Goal: Task Accomplishment & Management: Complete application form

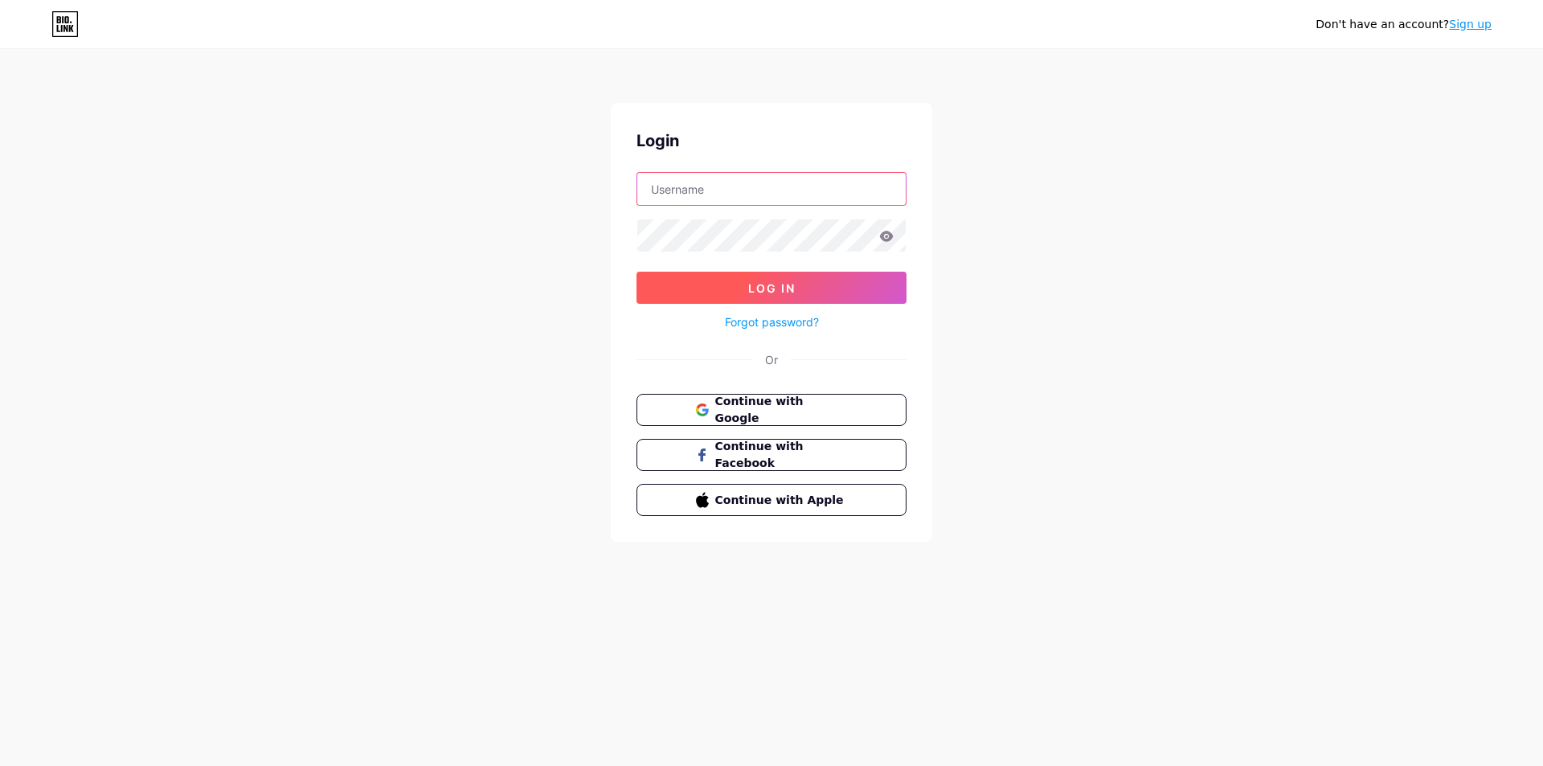
type input "ctttienlen8386@gmail.com"
click at [829, 295] on button "Log In" at bounding box center [771, 288] width 270 height 32
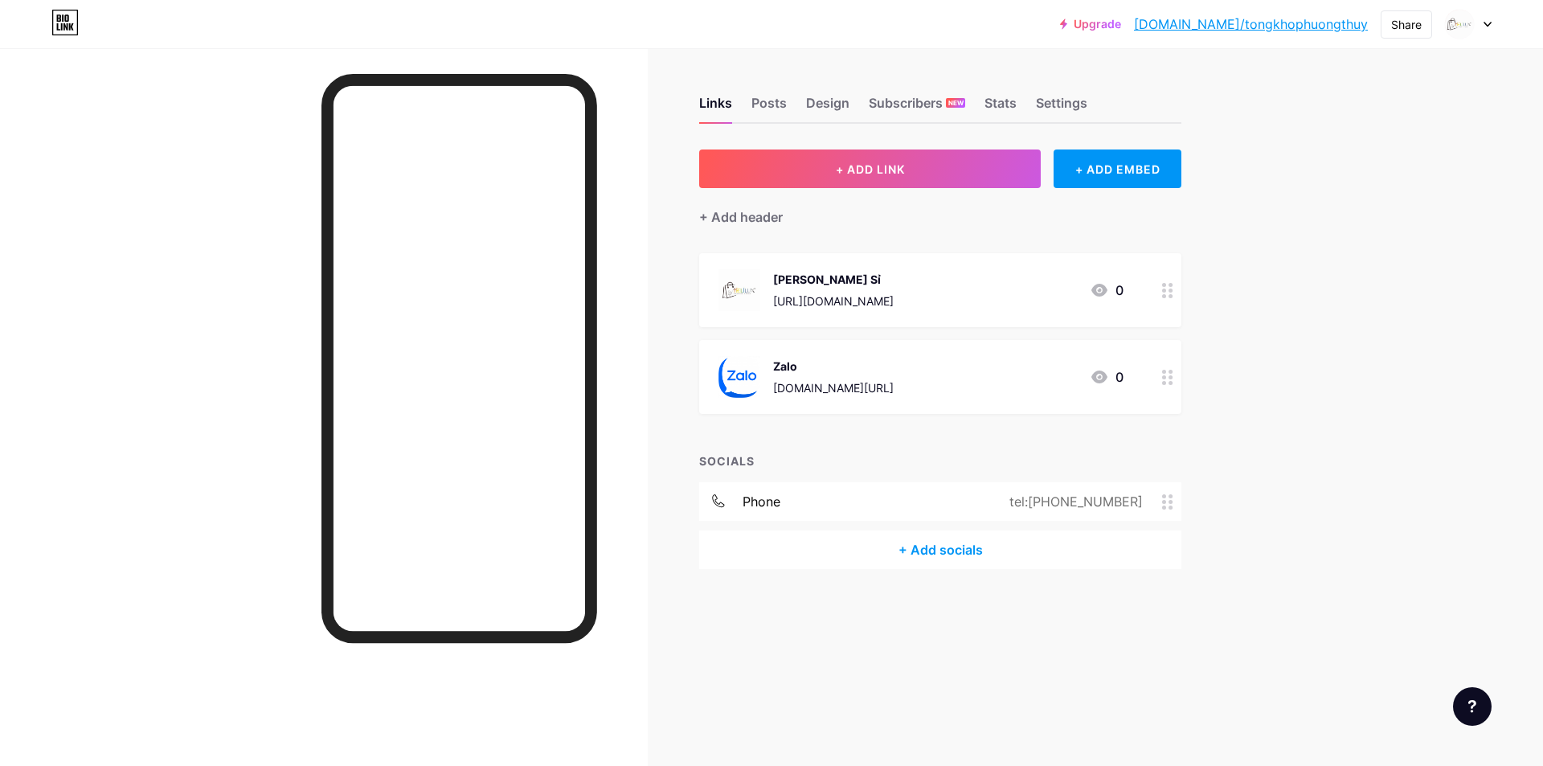
click at [1486, 26] on icon at bounding box center [1487, 25] width 8 height 6
click at [1369, 134] on div "+ Add a new page" at bounding box center [1393, 139] width 180 height 16
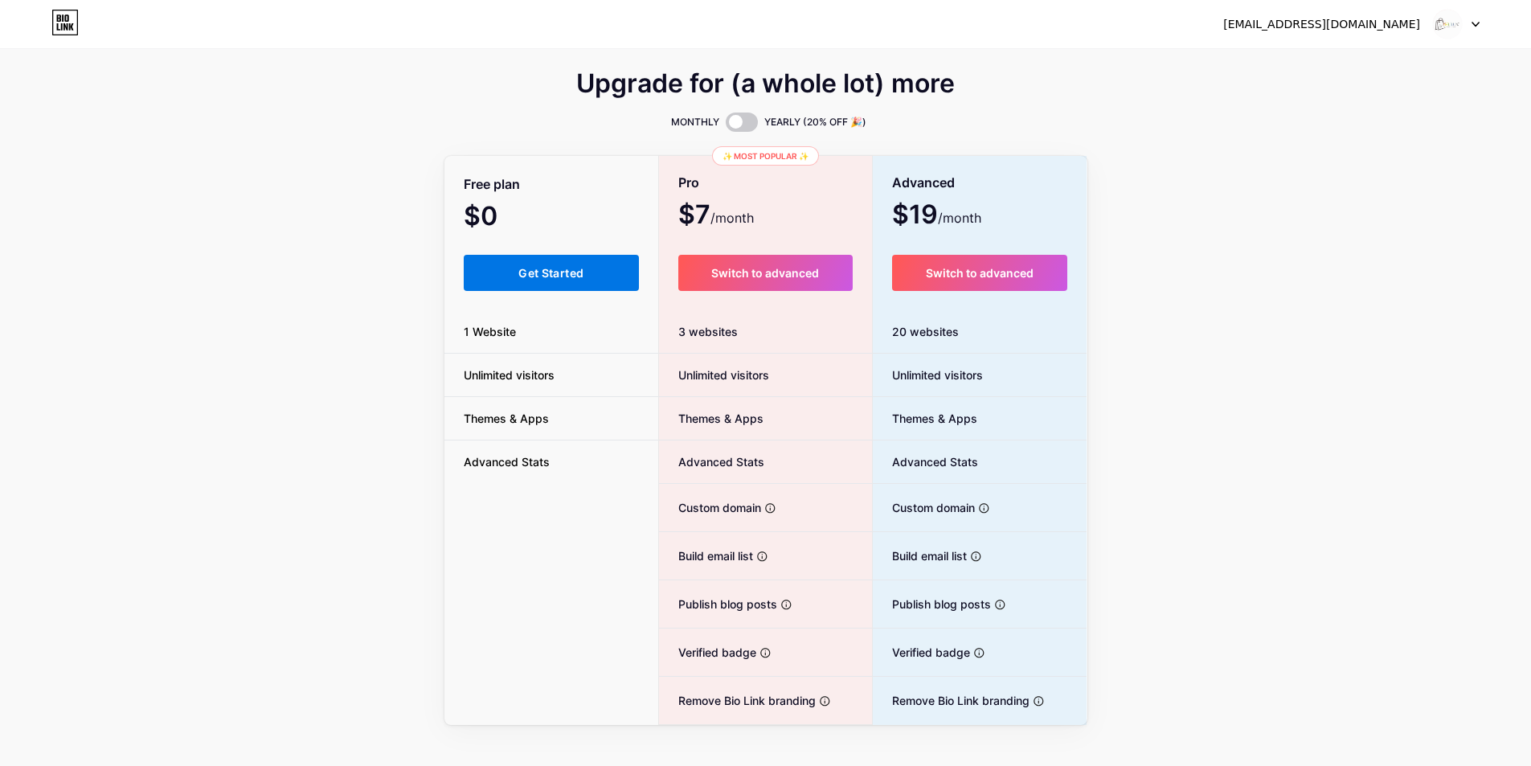
click at [529, 284] on button "Get Started" at bounding box center [552, 273] width 176 height 36
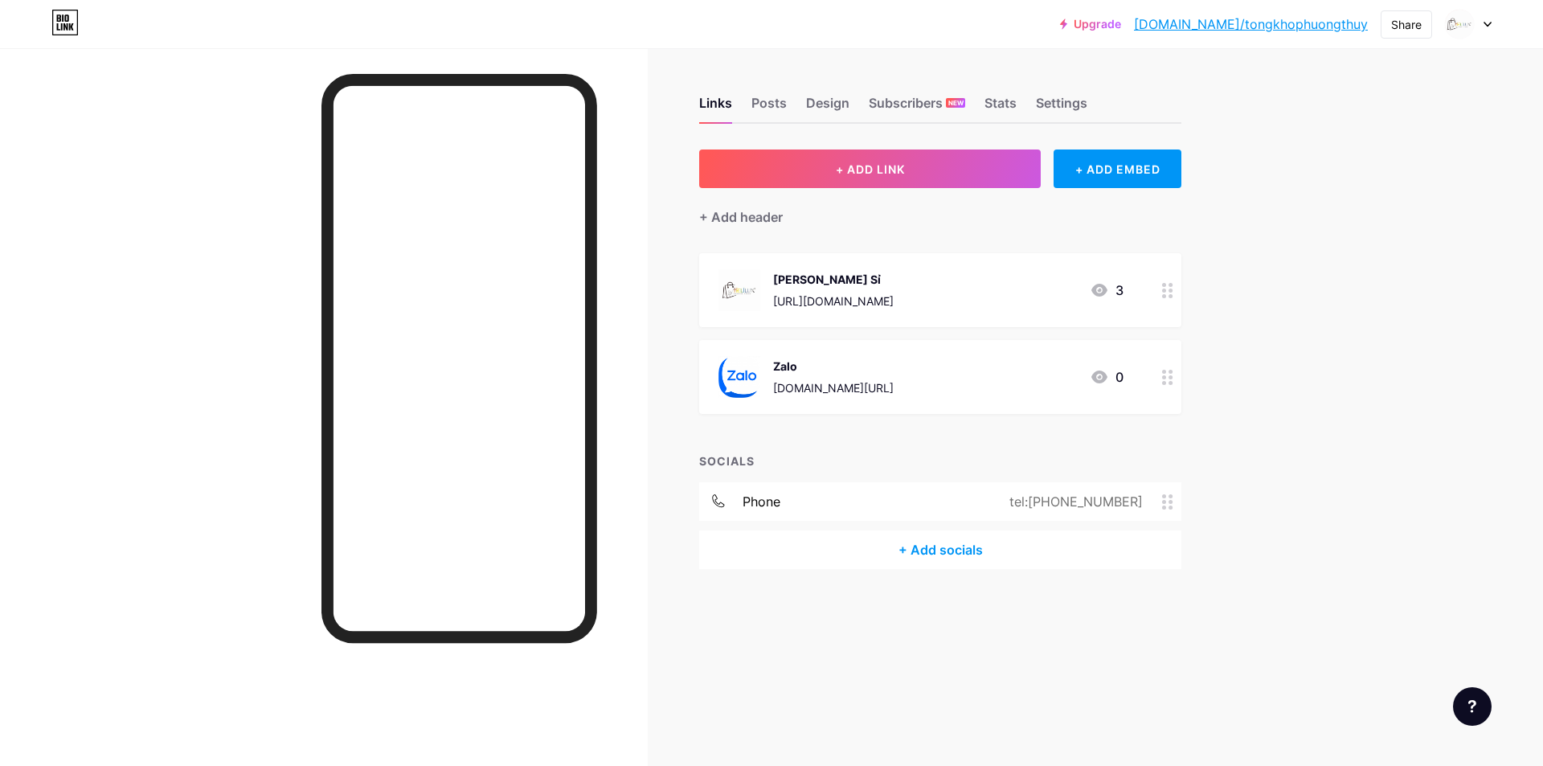
click at [1482, 21] on div at bounding box center [1468, 24] width 47 height 29
click at [1334, 224] on li "Logout" at bounding box center [1390, 225] width 199 height 43
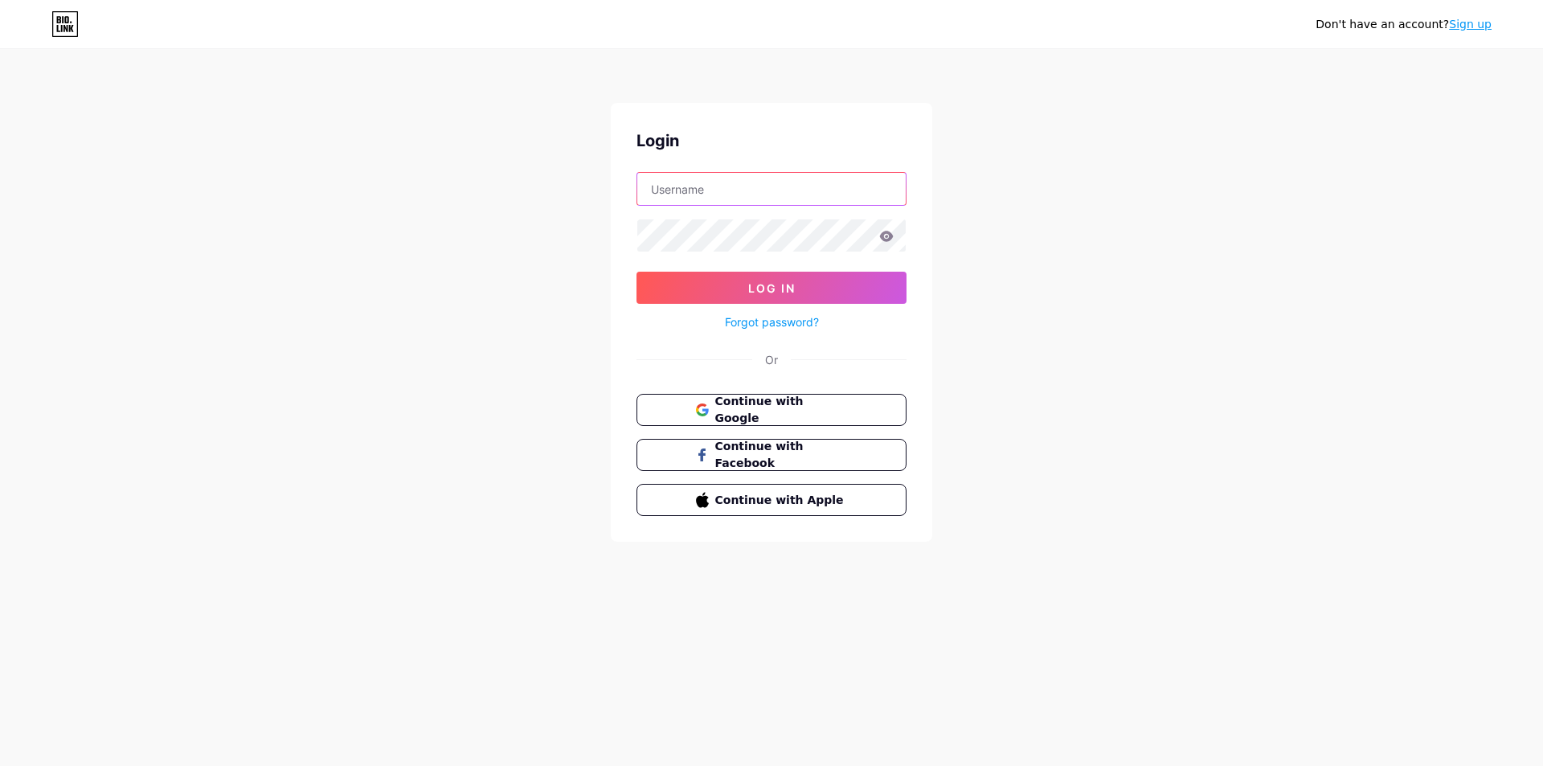
type input "[EMAIL_ADDRESS][DOMAIN_NAME]"
click at [795, 455] on span "Continue with Facebook" at bounding box center [781, 455] width 134 height 35
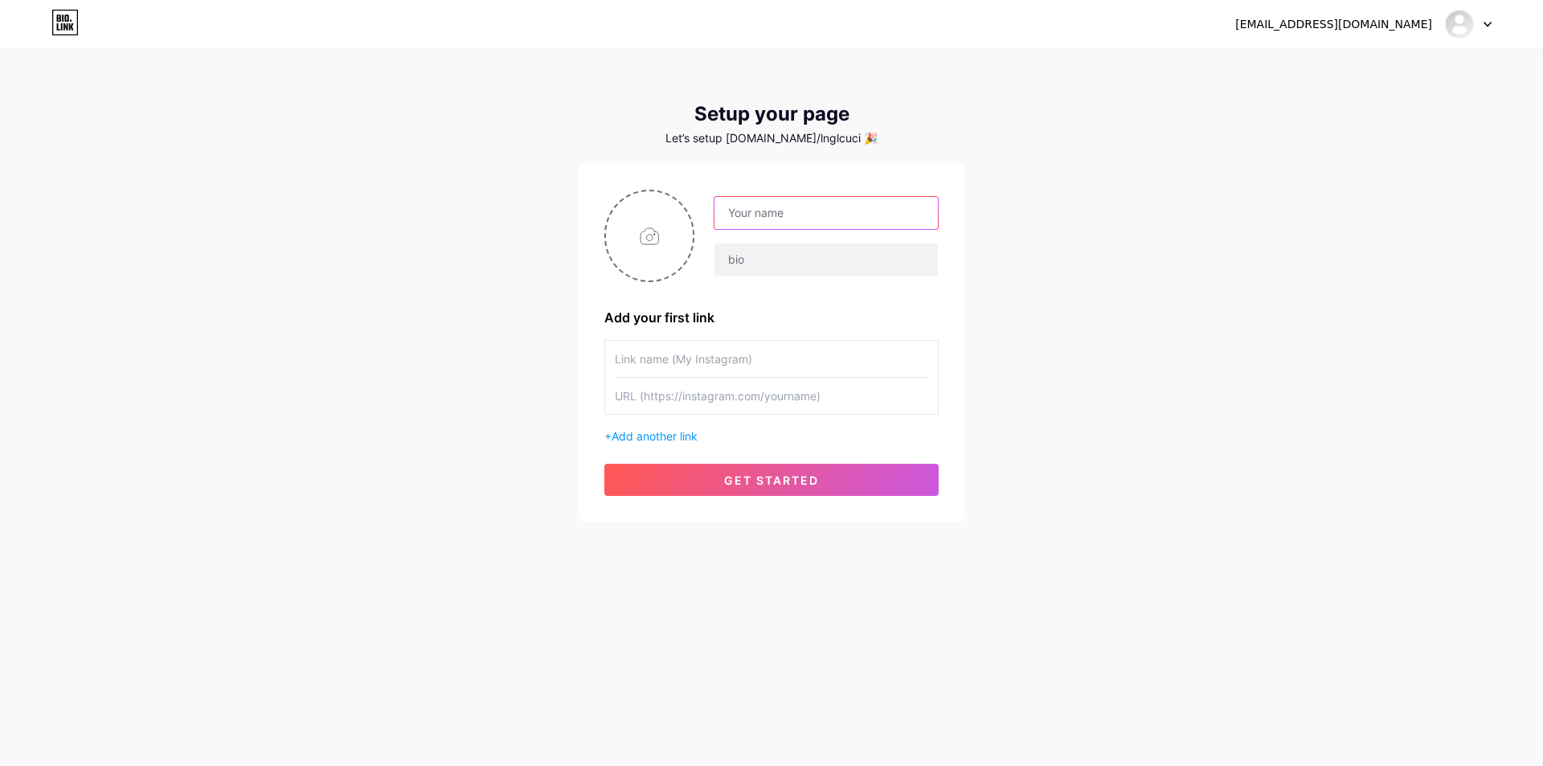
click at [768, 212] on input "text" at bounding box center [825, 213] width 223 height 32
paste input "store"
click at [802, 215] on input "Phương Thúy store" at bounding box center [825, 213] width 223 height 32
type input "Phương Thúy Store"
click at [808, 251] on input "text" at bounding box center [825, 259] width 223 height 32
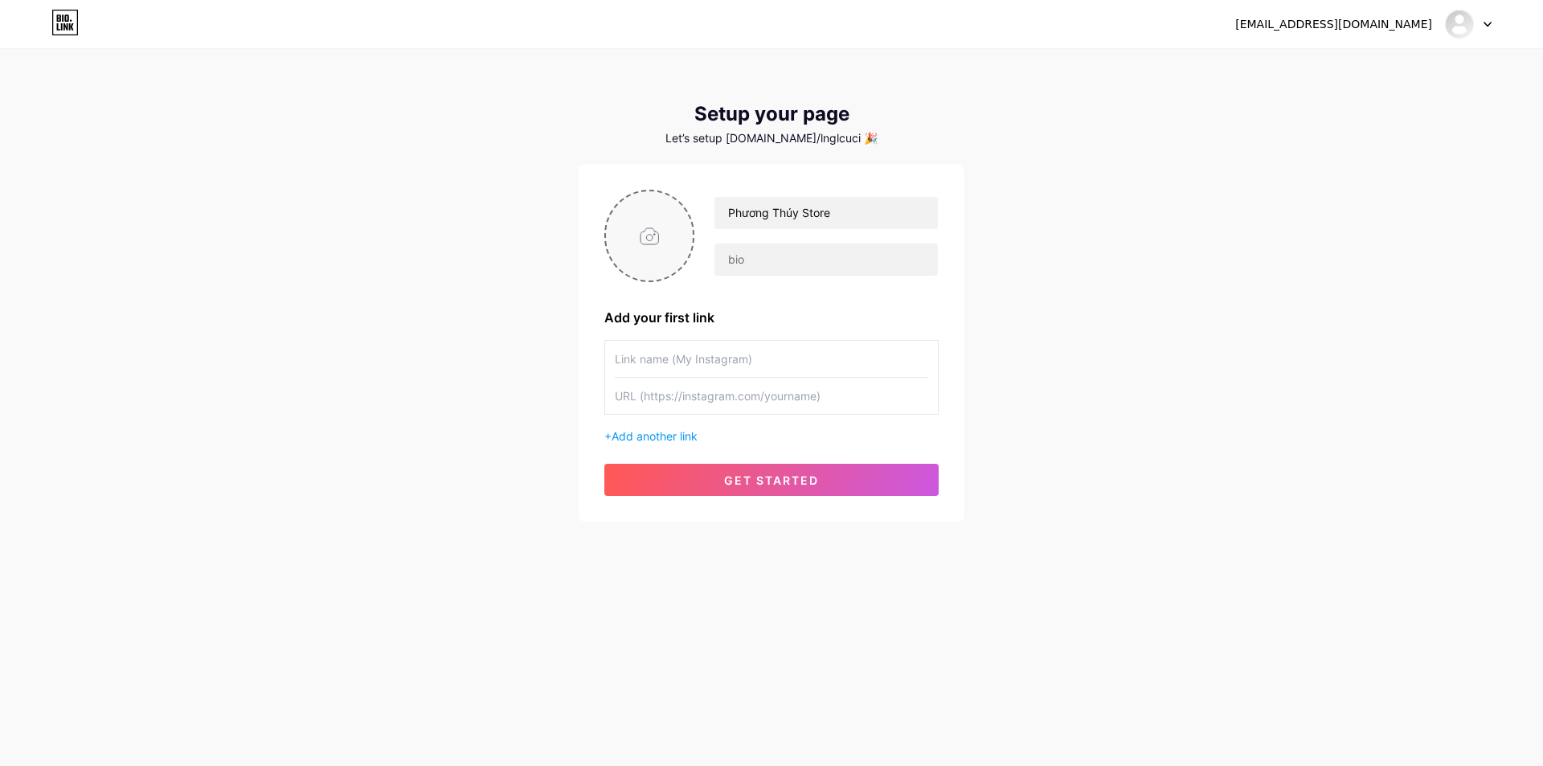
click at [651, 240] on input "file" at bounding box center [649, 235] width 87 height 89
type input "C:\fakepath\thuy.jpg"
click at [765, 262] on input "text" at bounding box center [825, 259] width 223 height 32
type input "b"
type input "Bio Liên Hệ"
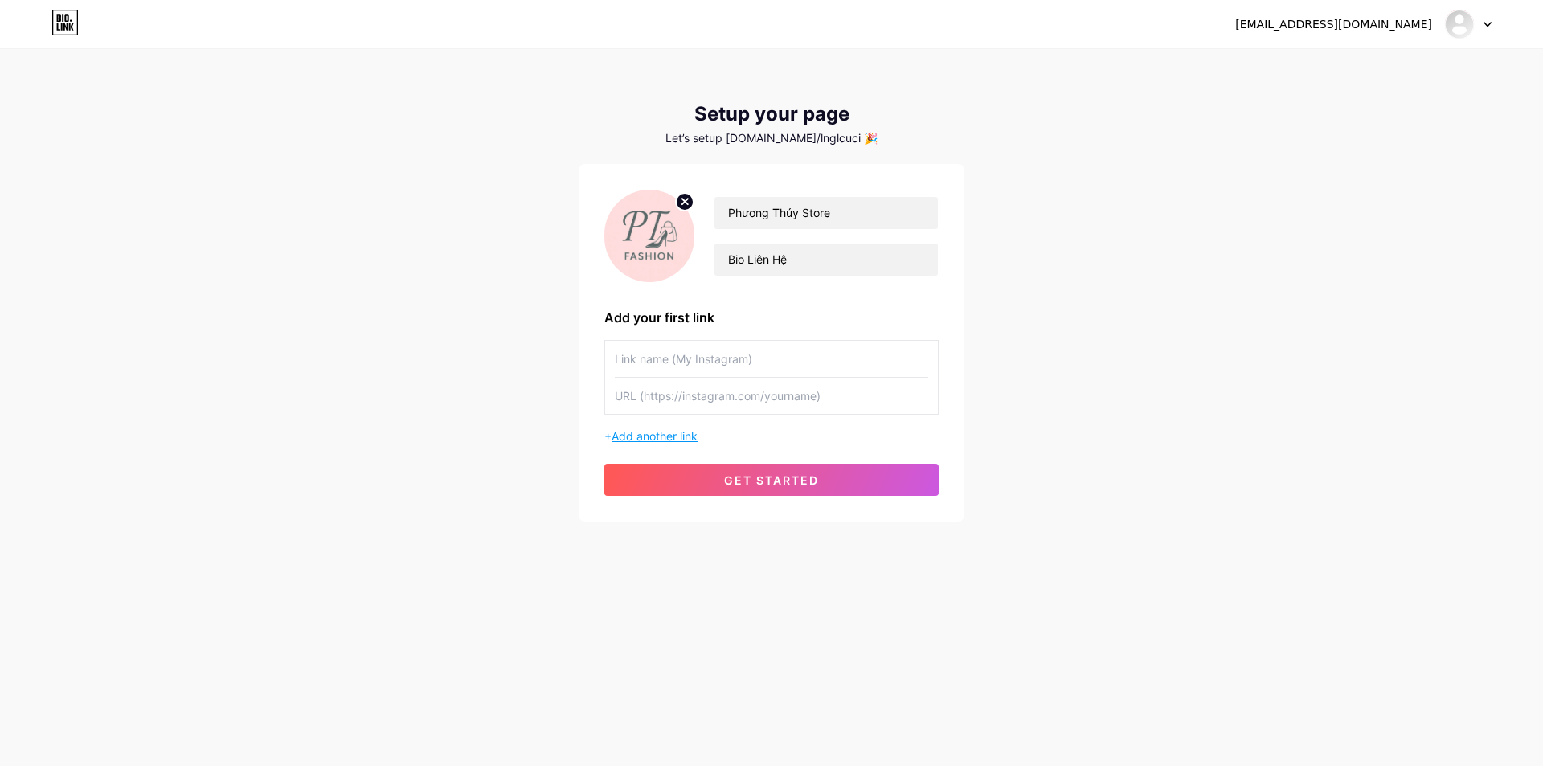
click at [690, 432] on span "Add another link" at bounding box center [654, 436] width 86 height 14
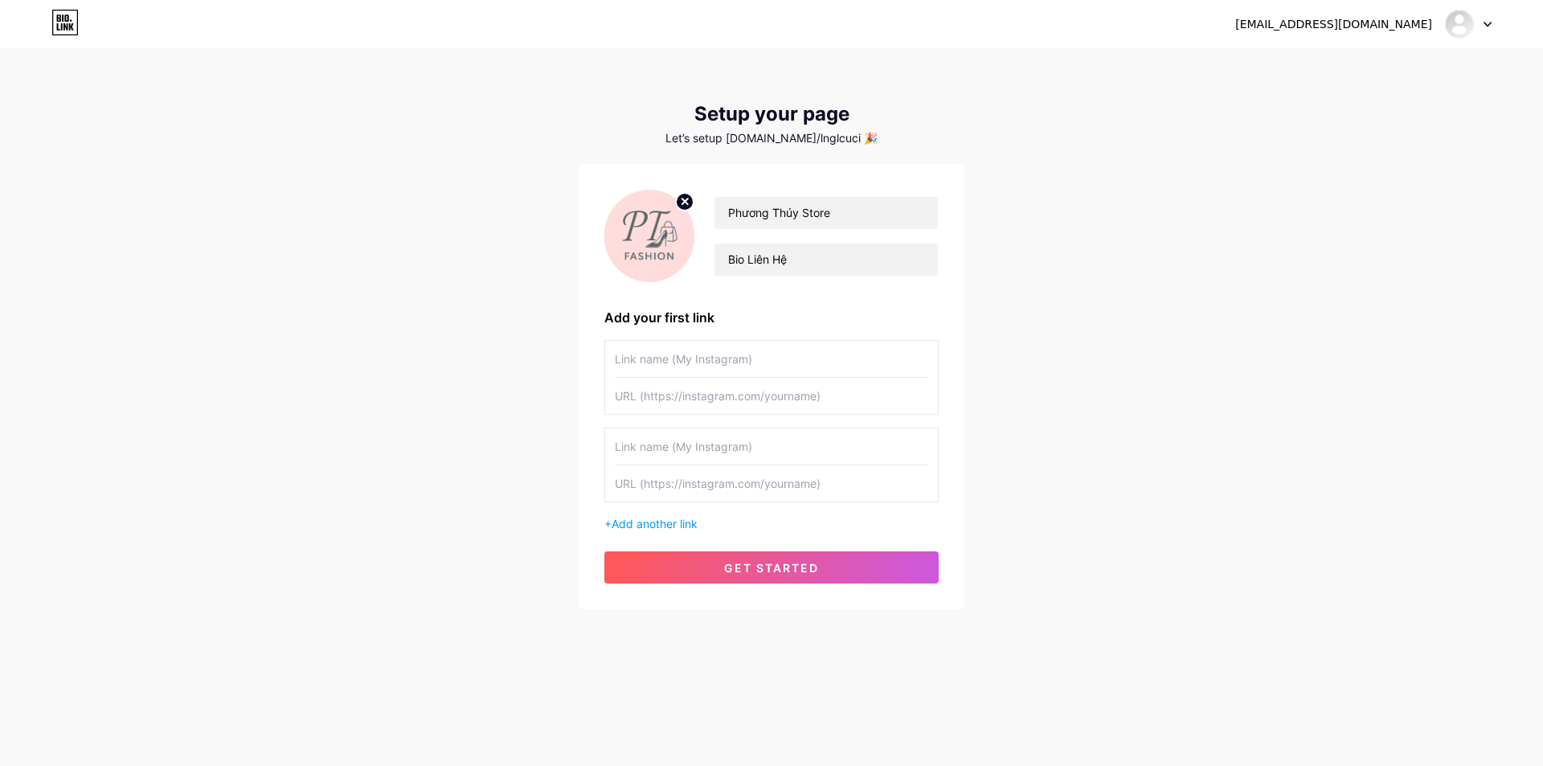
drag, startPoint x: 849, startPoint y: 468, endPoint x: 810, endPoint y: 556, distance: 95.7
click at [849, 469] on input "text" at bounding box center [771, 483] width 313 height 36
click at [803, 562] on span "get started" at bounding box center [771, 568] width 95 height 14
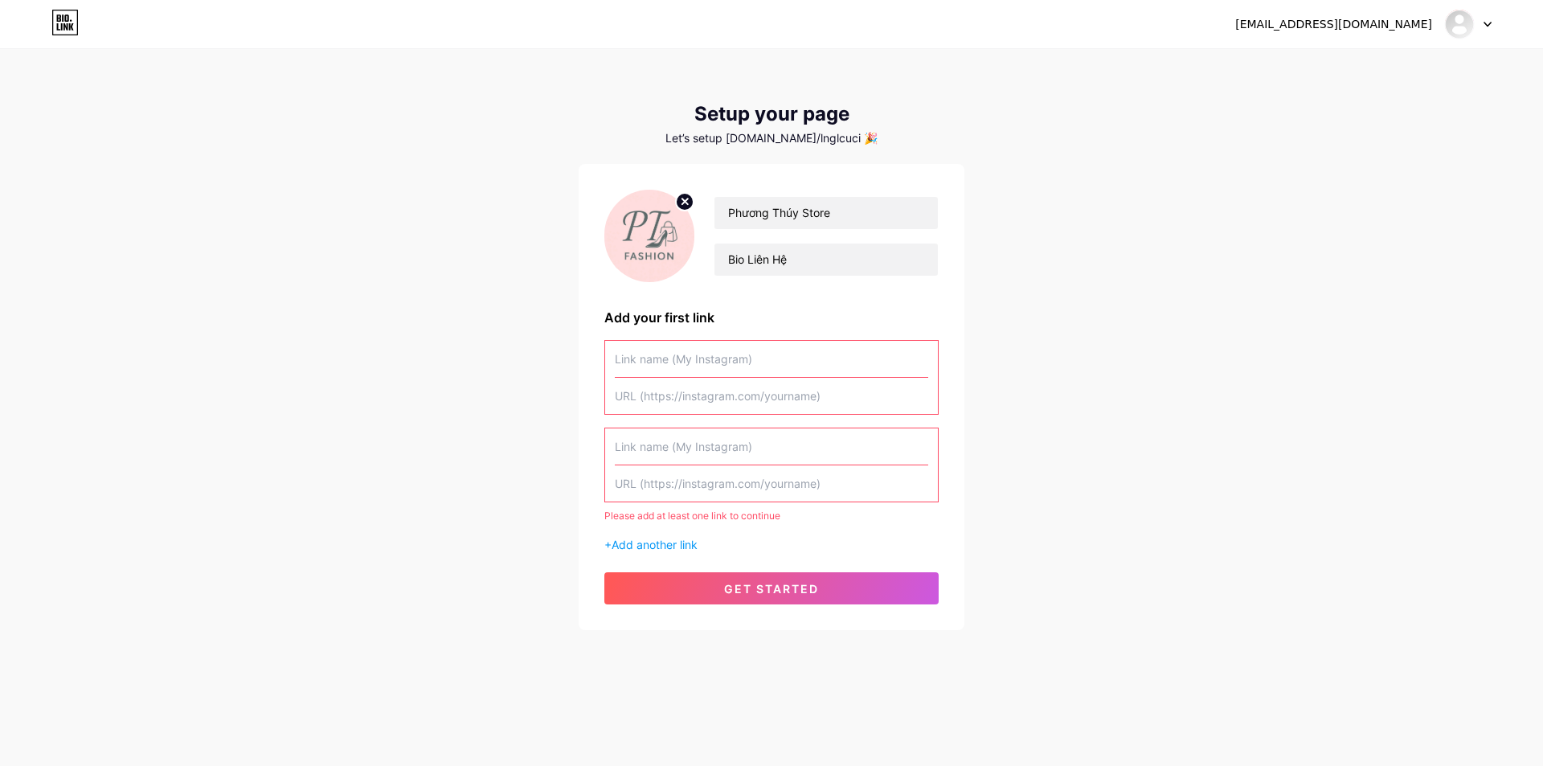
click at [823, 461] on input "text" at bounding box center [771, 446] width 313 height 36
click at [799, 451] on input "text" at bounding box center [771, 446] width 313 height 36
click at [745, 368] on input "text" at bounding box center [771, 359] width 313 height 36
click at [718, 398] on input "text" at bounding box center [771, 396] width 313 height 36
click at [709, 386] on input "text" at bounding box center [771, 396] width 313 height 36
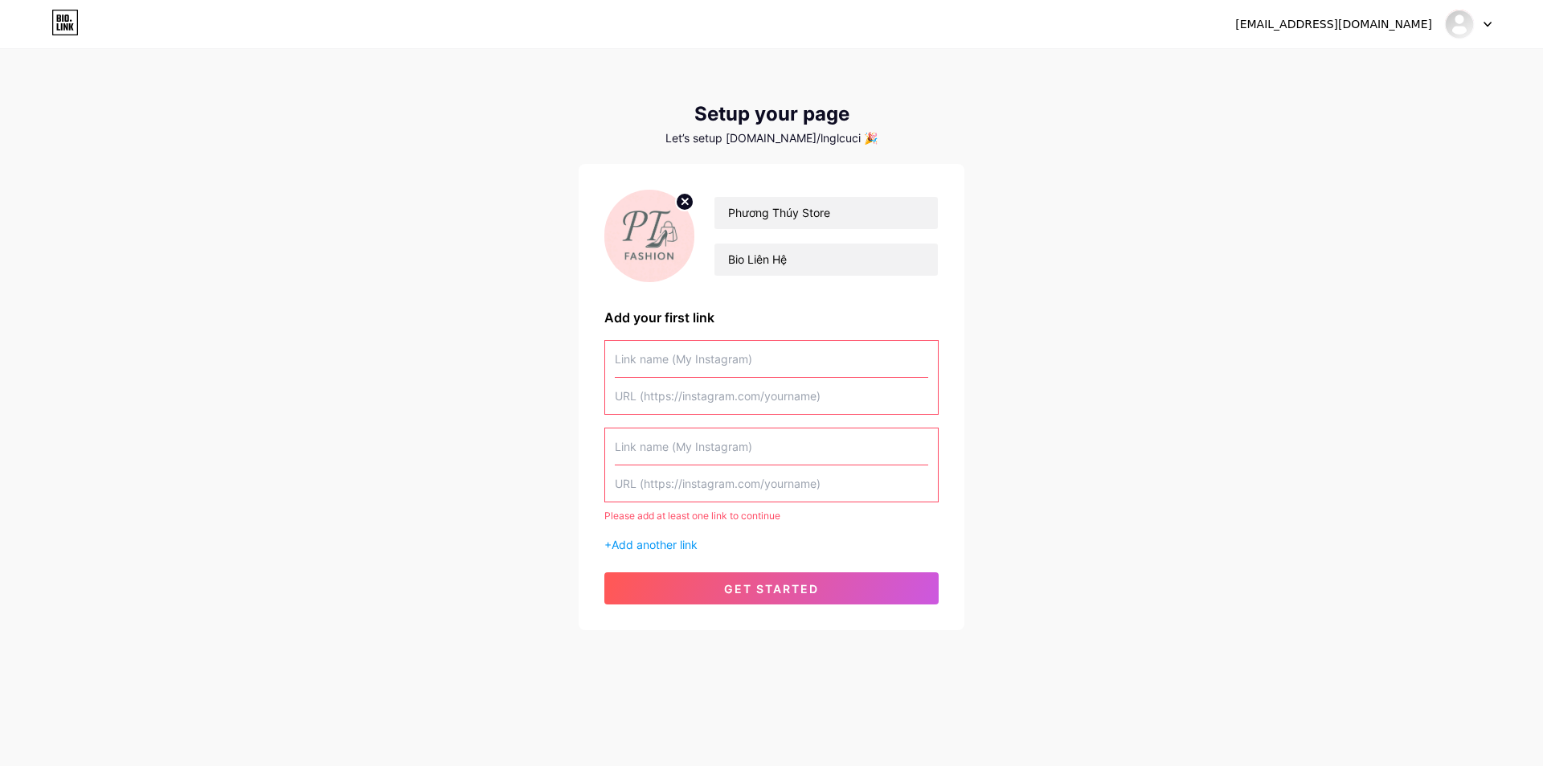
paste input "[URL][DOMAIN_NAME]"
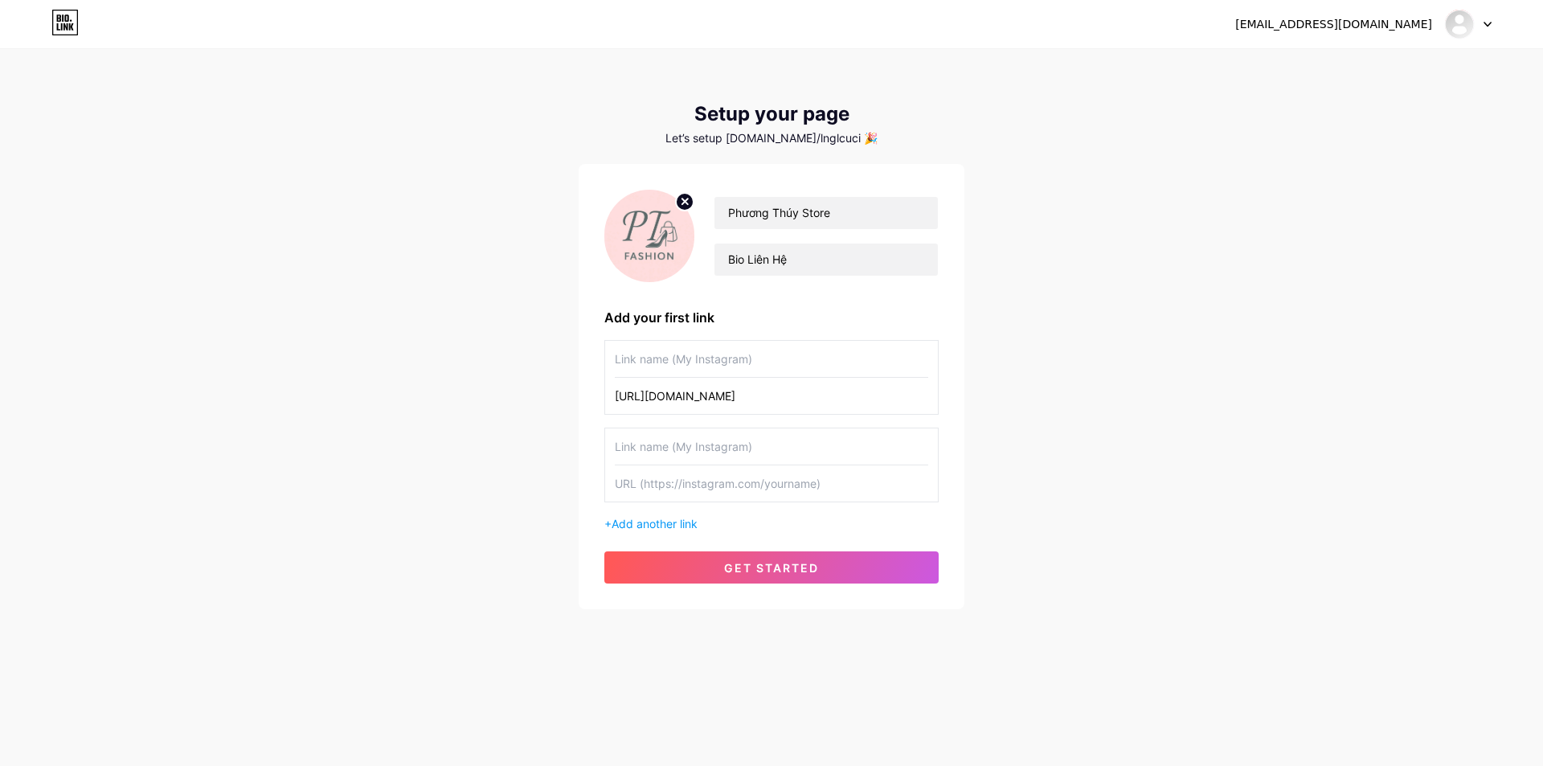
type input "[URL][DOMAIN_NAME]"
click at [705, 367] on input "text" at bounding box center [771, 359] width 313 height 36
type input "a"
click at [779, 570] on span "get started" at bounding box center [771, 568] width 95 height 14
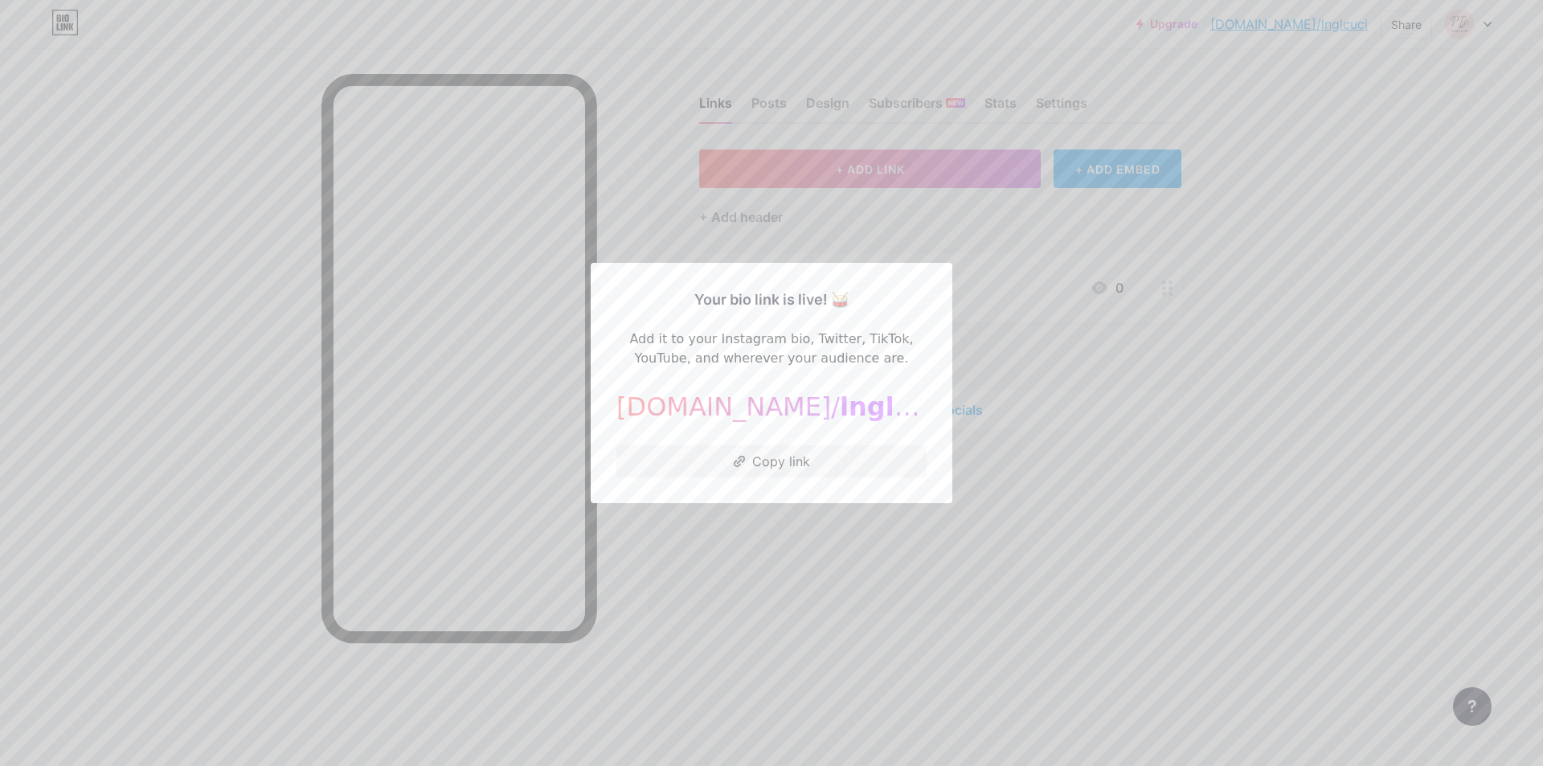
click at [1123, 508] on div at bounding box center [771, 383] width 1543 height 766
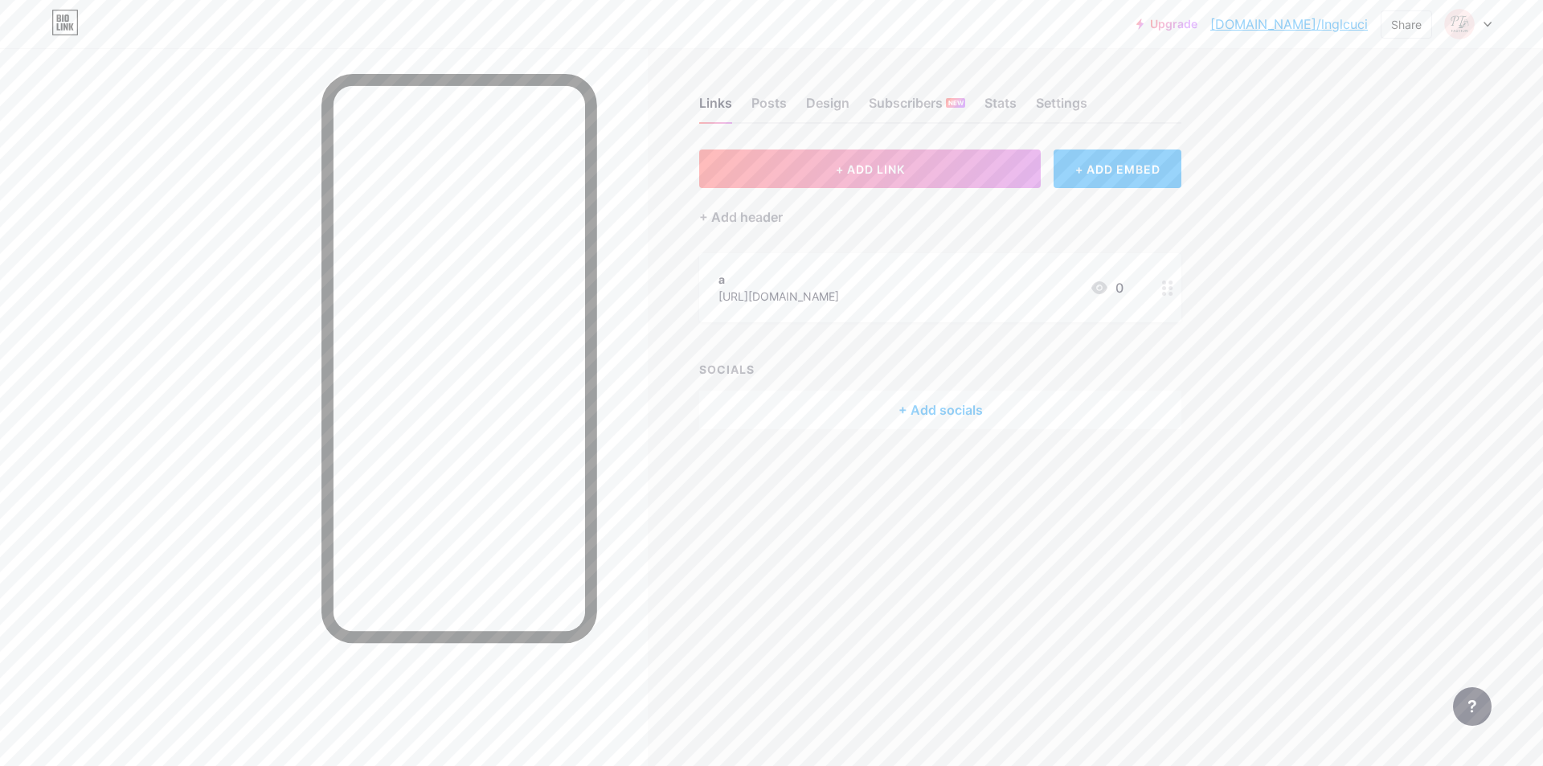
click at [1339, 27] on link "[DOMAIN_NAME]/lnglcuci" at bounding box center [1288, 23] width 157 height 19
click at [1486, 22] on icon at bounding box center [1487, 25] width 8 height 6
click at [1362, 221] on li "Logout" at bounding box center [1390, 225] width 199 height 43
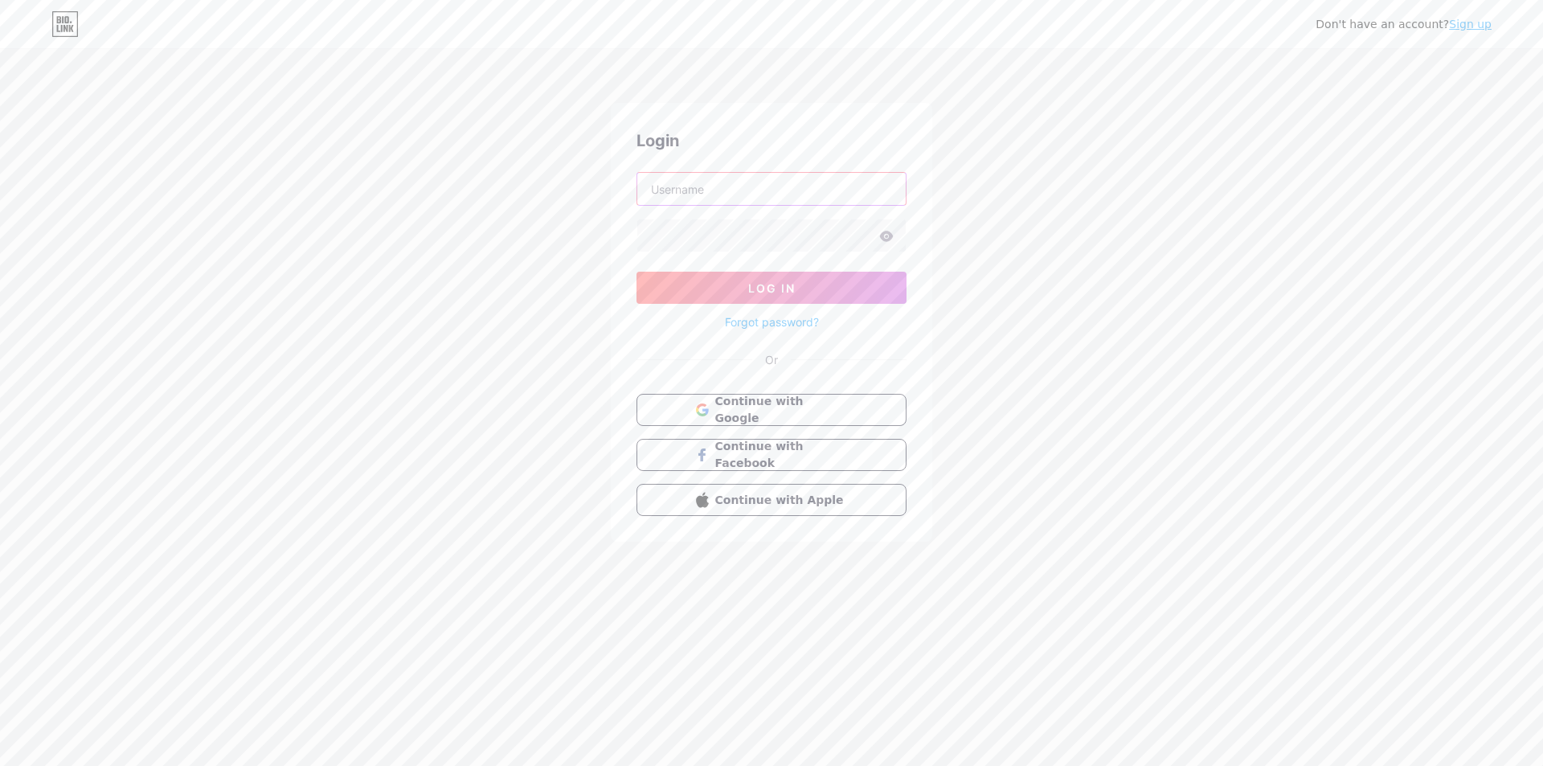
type input "[EMAIL_ADDRESS][DOMAIN_NAME]"
